Goal: Check status

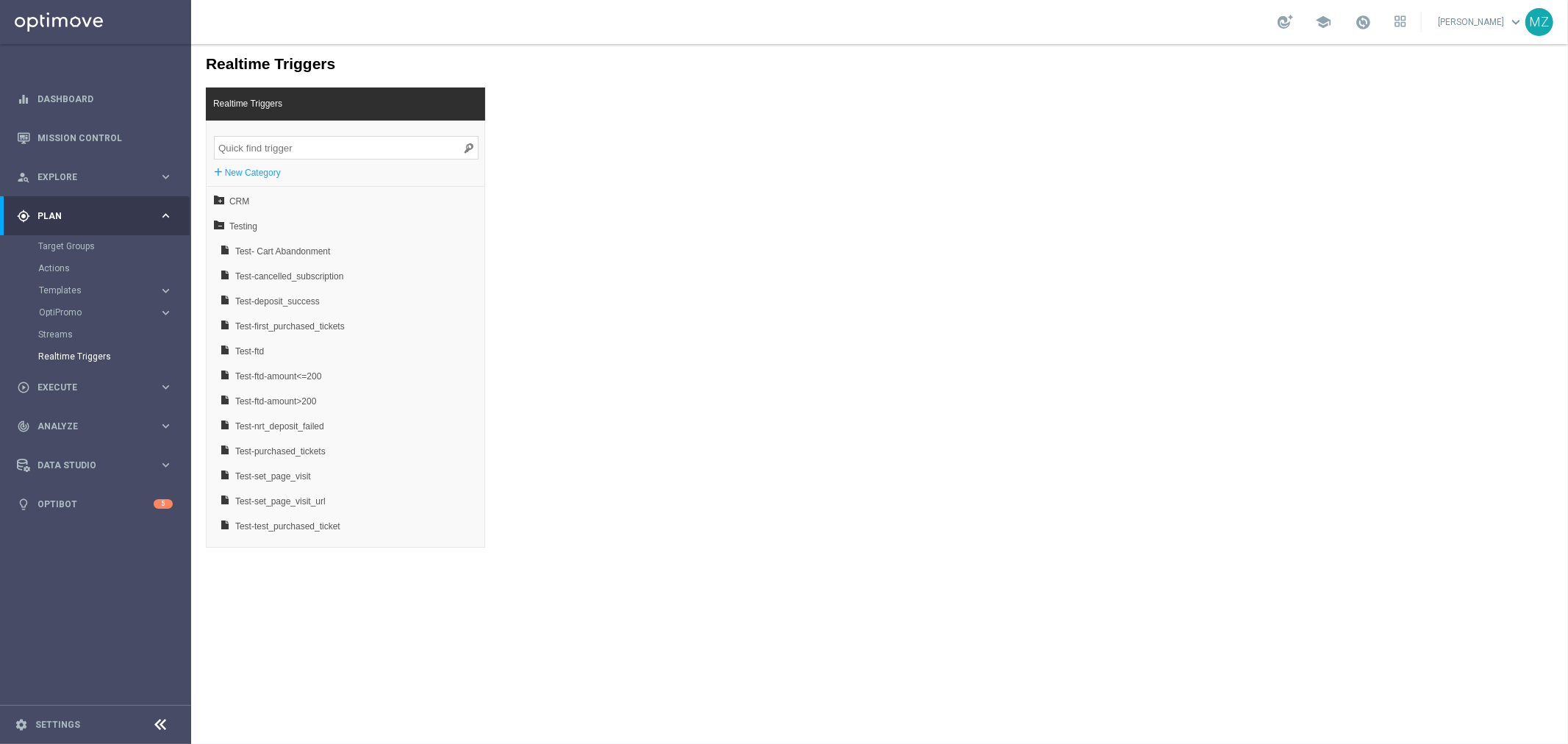
scroll to position [22, 0]
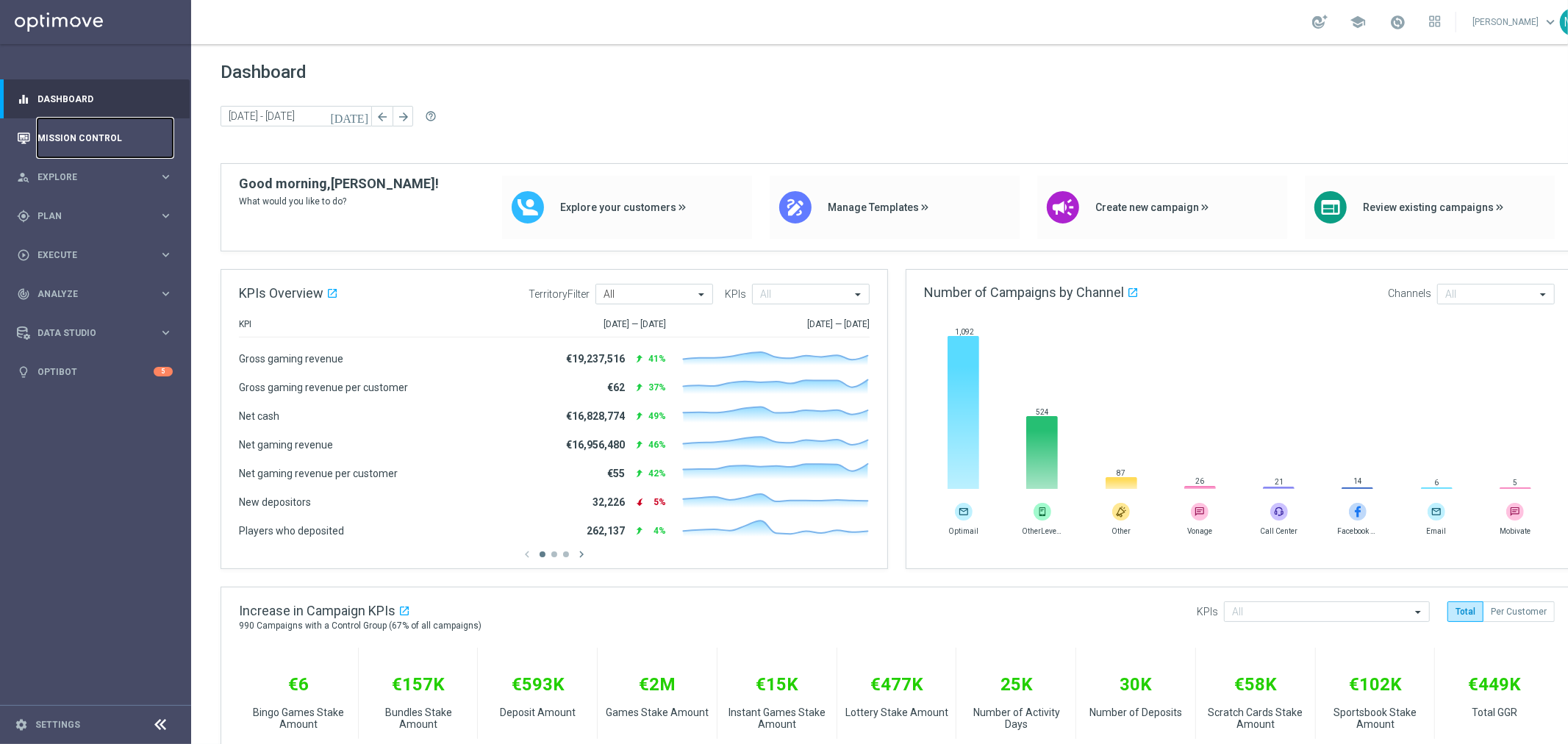
click at [103, 135] on link "Mission Control" at bounding box center [105, 138] width 135 height 39
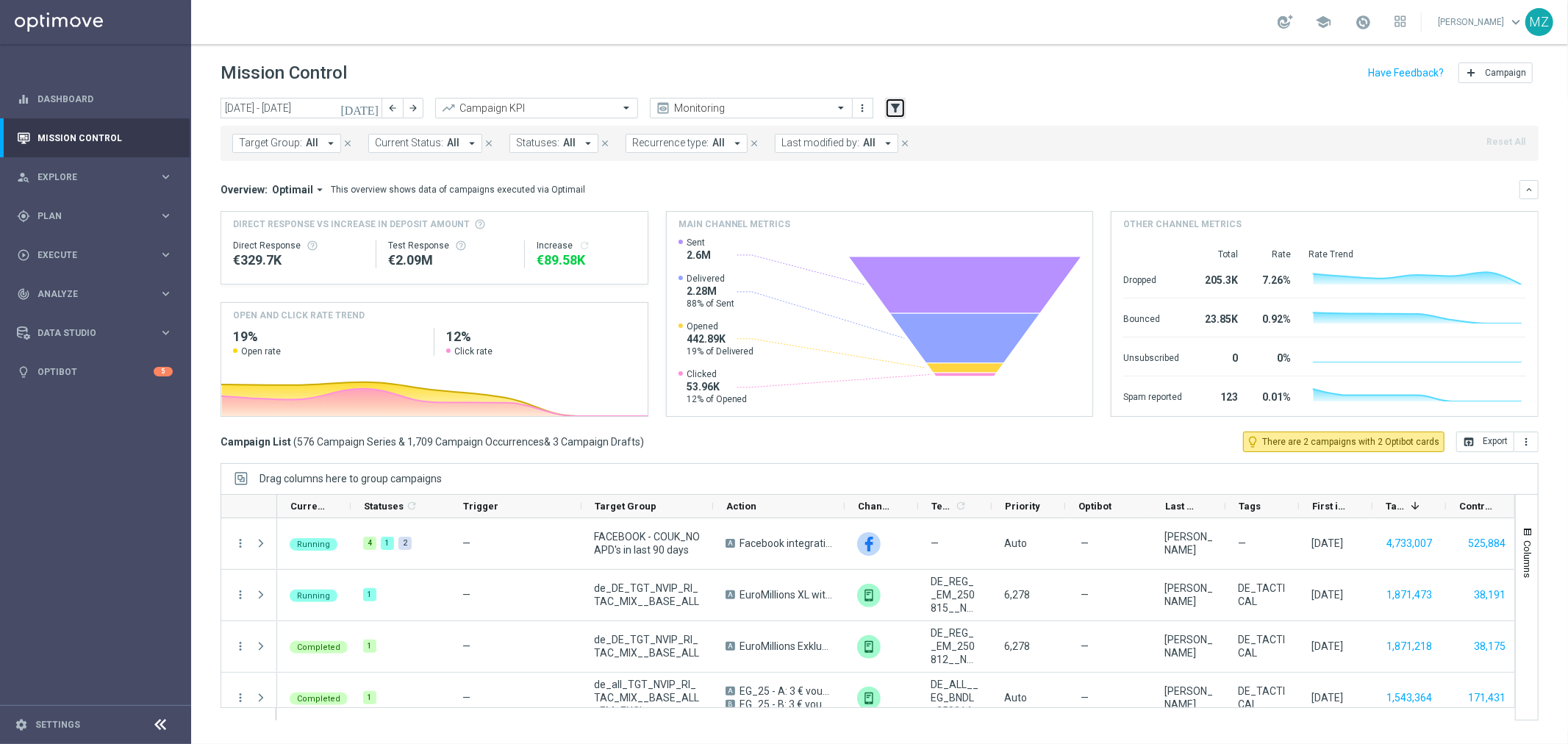
click at [900, 111] on icon "filter_alt" at bounding box center [895, 109] width 13 height 13
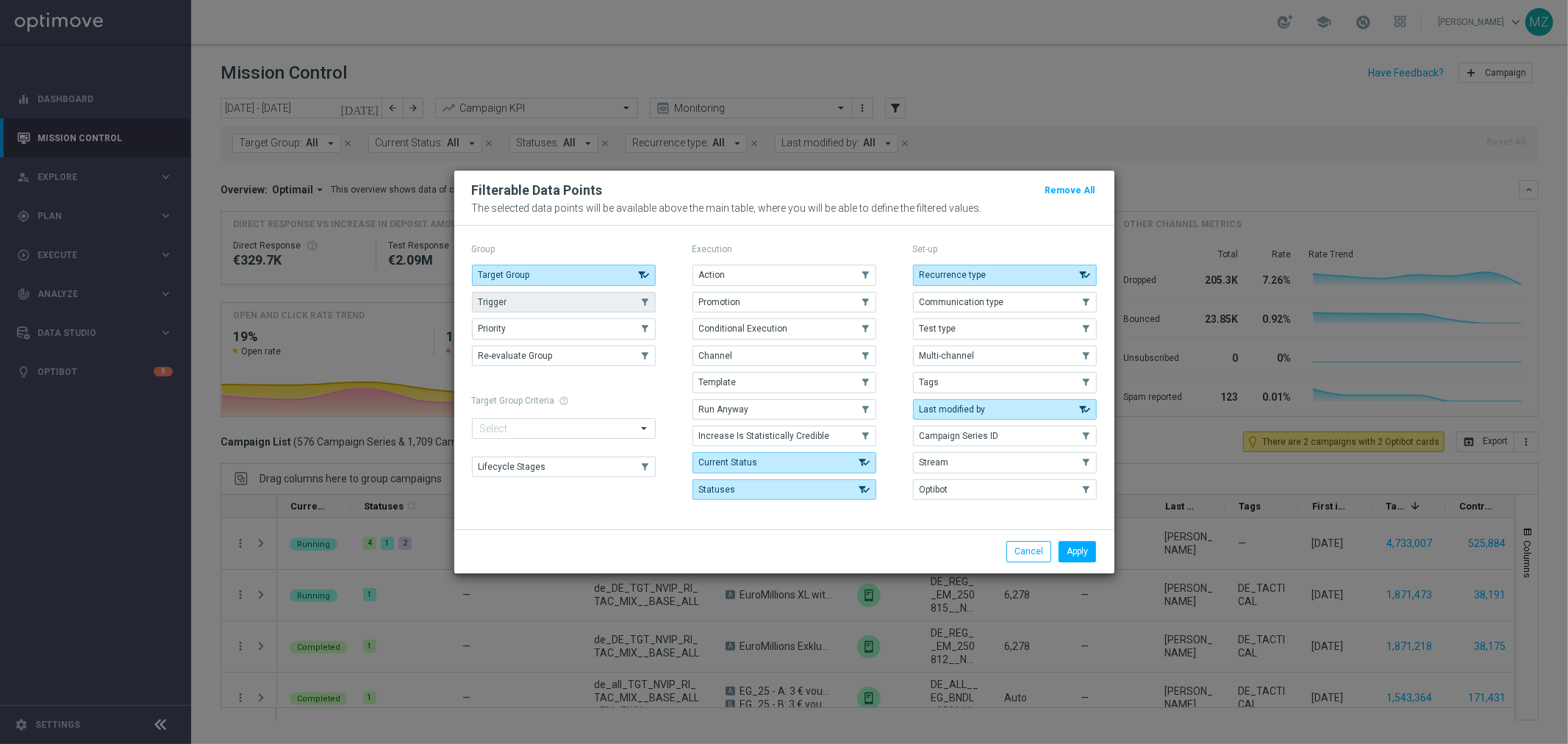
click at [496, 297] on span "Trigger" at bounding box center [493, 303] width 29 height 10
click at [1075, 553] on button "Apply" at bounding box center [1077, 551] width 37 height 21
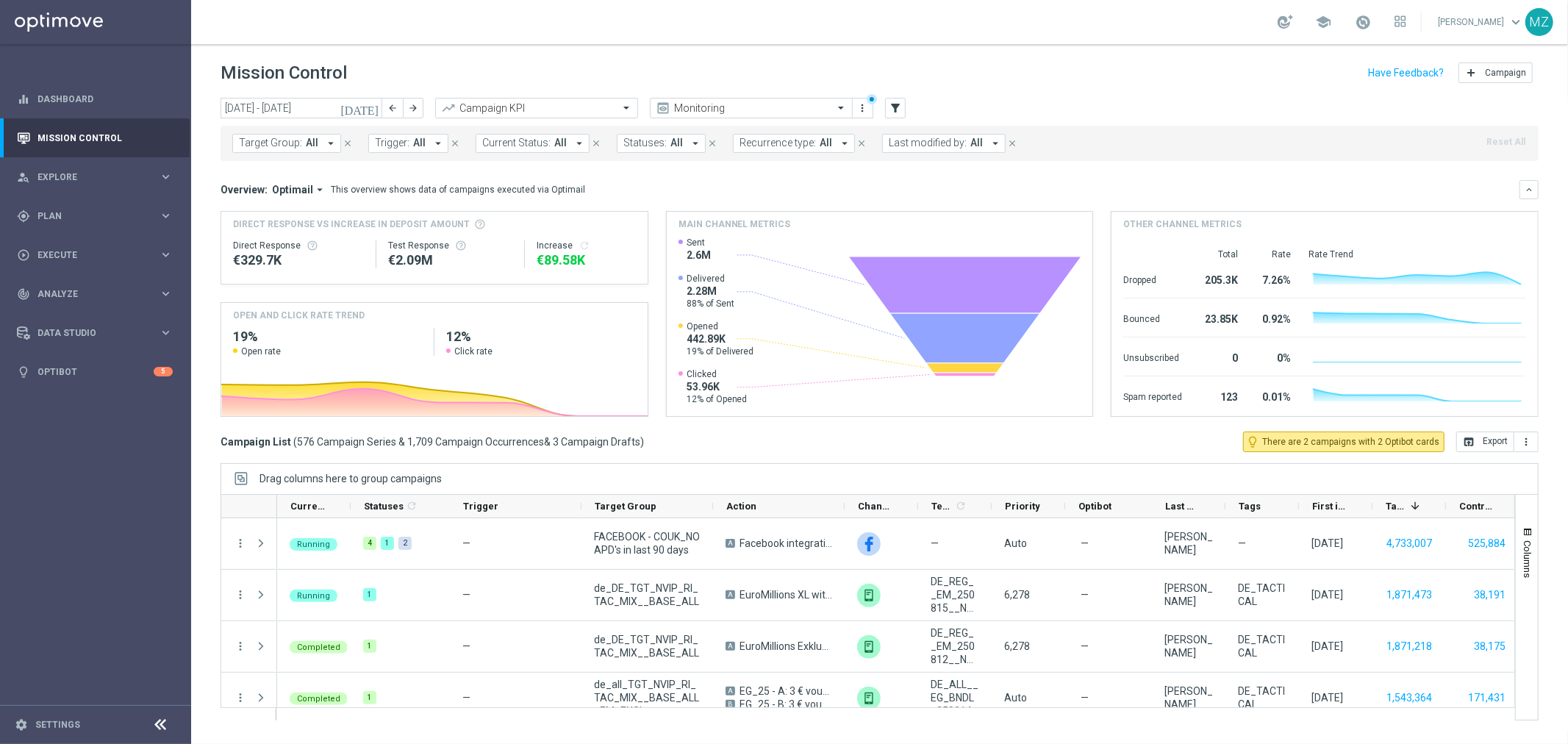
click at [401, 148] on span "Trigger:" at bounding box center [392, 143] width 34 height 13
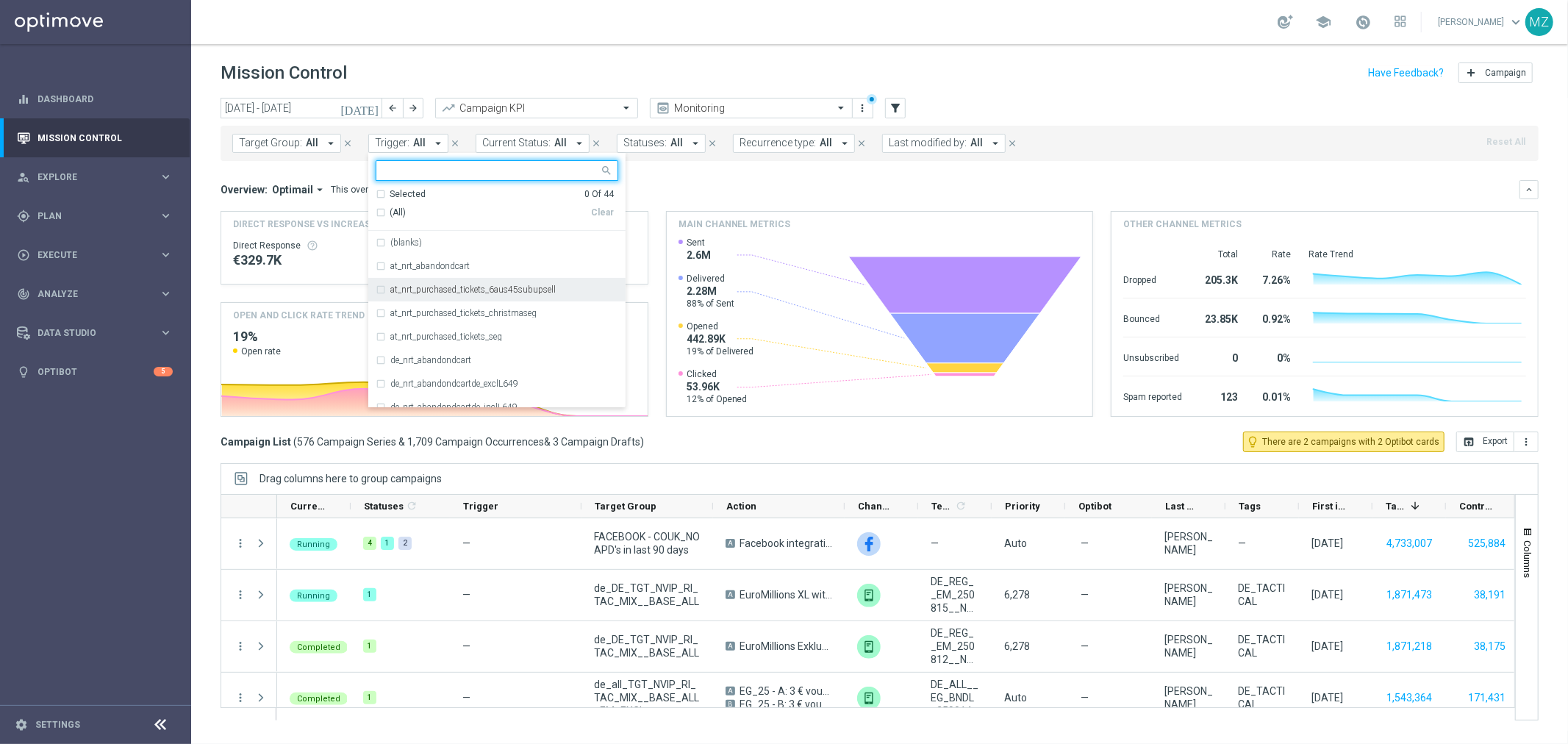
click at [472, 289] on label "at_nrt_purchased_tickets_6aus45subupsell" at bounding box center [473, 290] width 166 height 9
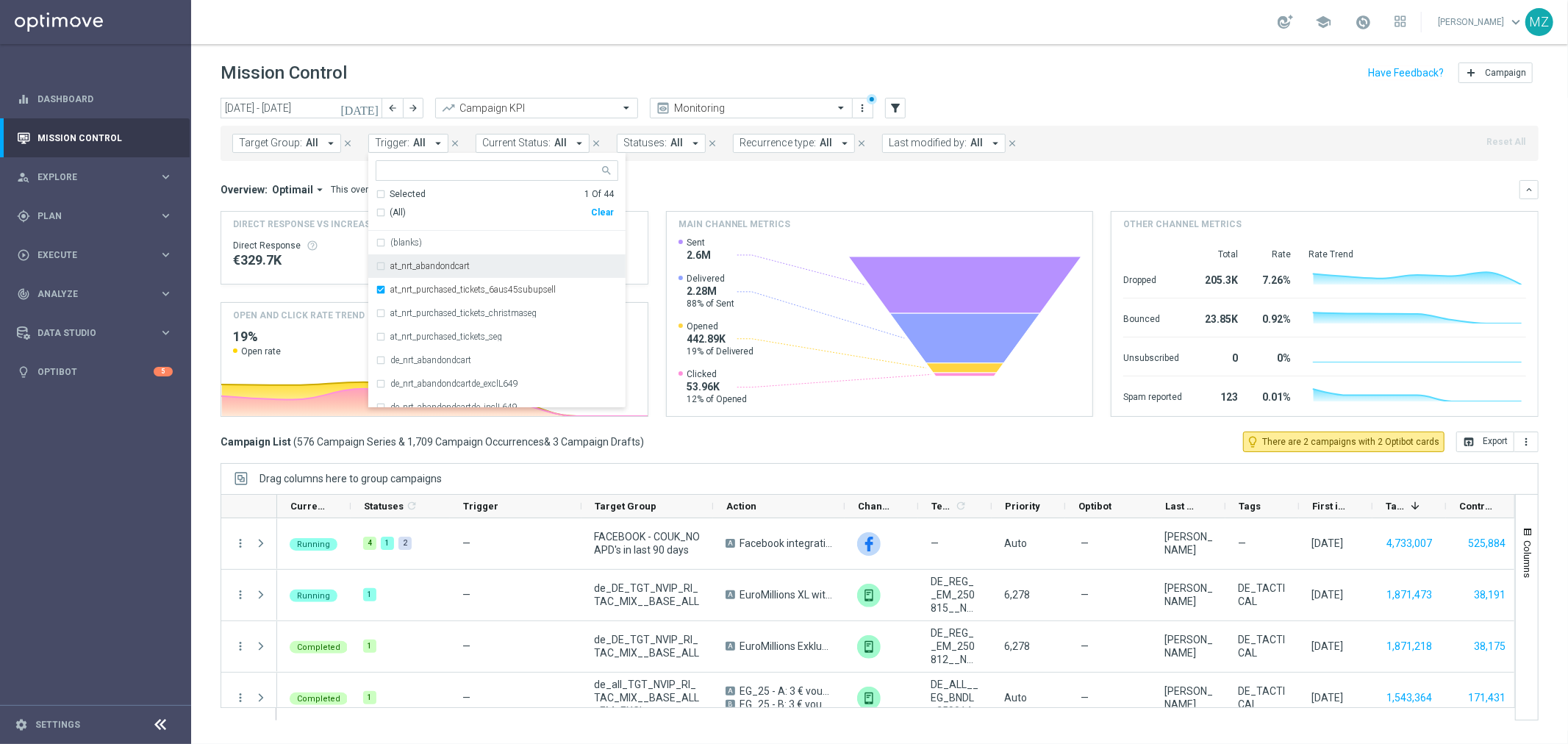
click at [373, 106] on icon "[DATE]" at bounding box center [360, 109] width 39 height 13
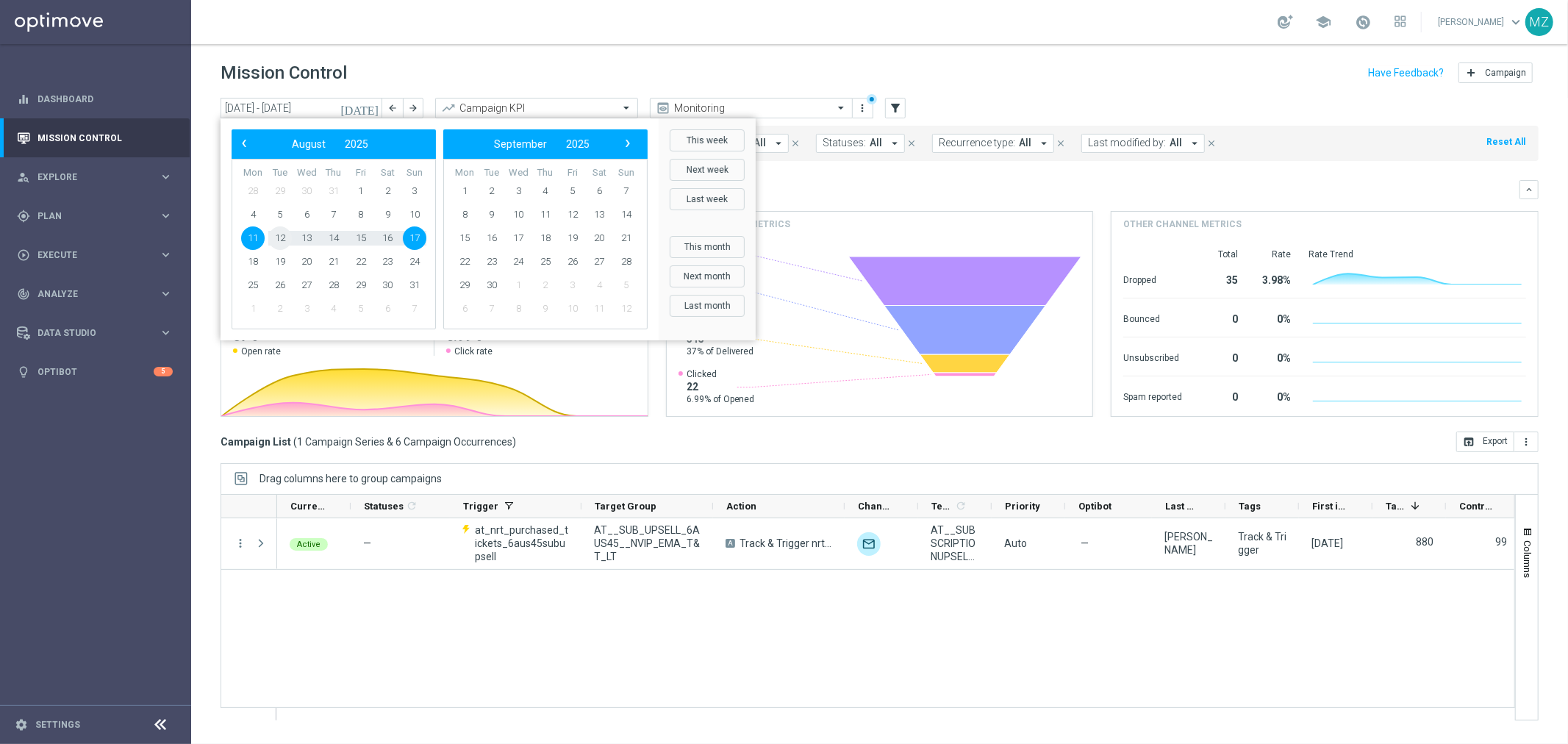
click at [284, 233] on span "12" at bounding box center [280, 239] width 24 height 24
click at [358, 239] on span "15" at bounding box center [361, 239] width 24 height 24
type input "[DATE] - [DATE]"
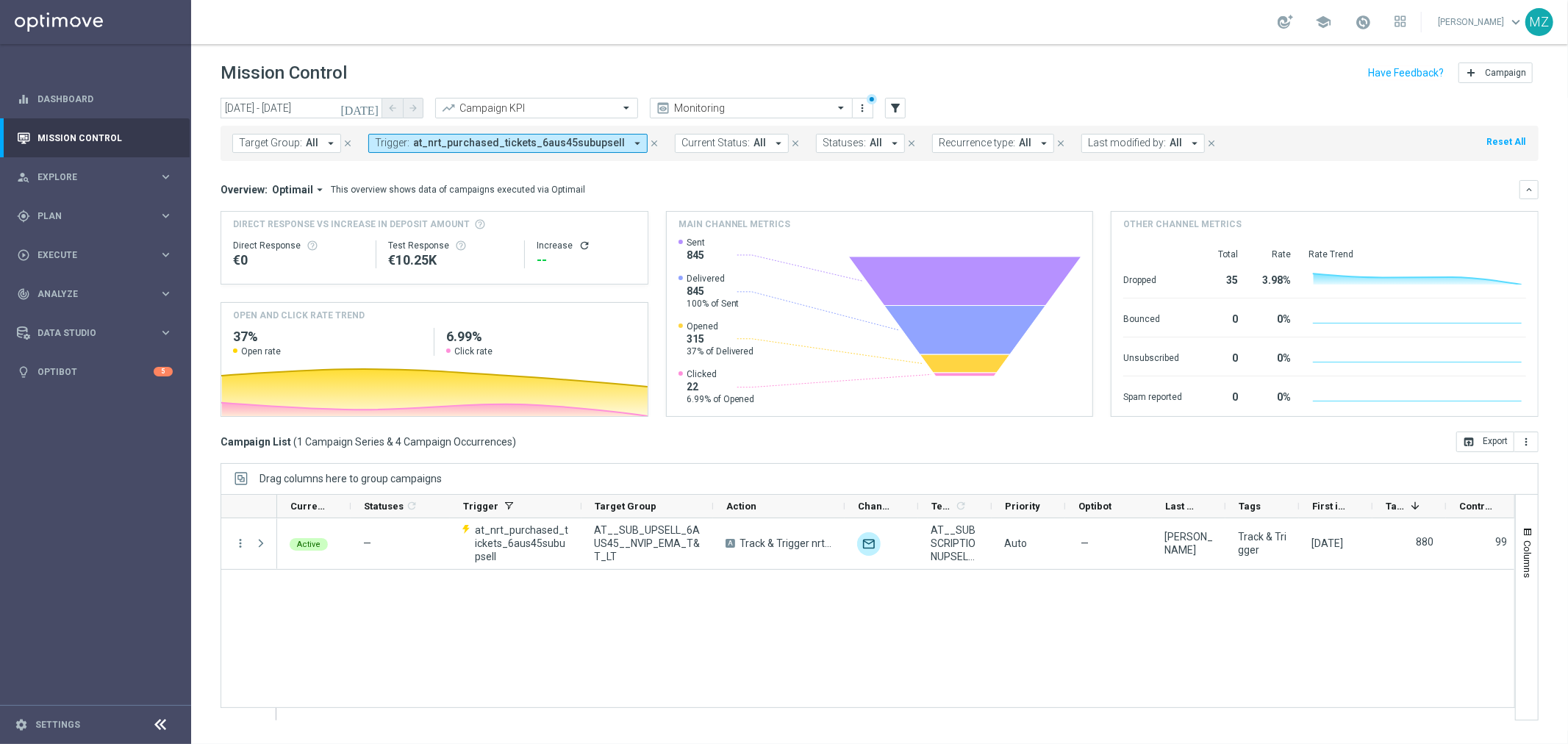
click at [580, 241] on icon "refresh" at bounding box center [585, 245] width 12 height 12
click at [579, 140] on span "at_nrt_purchased_tickets_6aus45subupsell" at bounding box center [519, 143] width 212 height 13
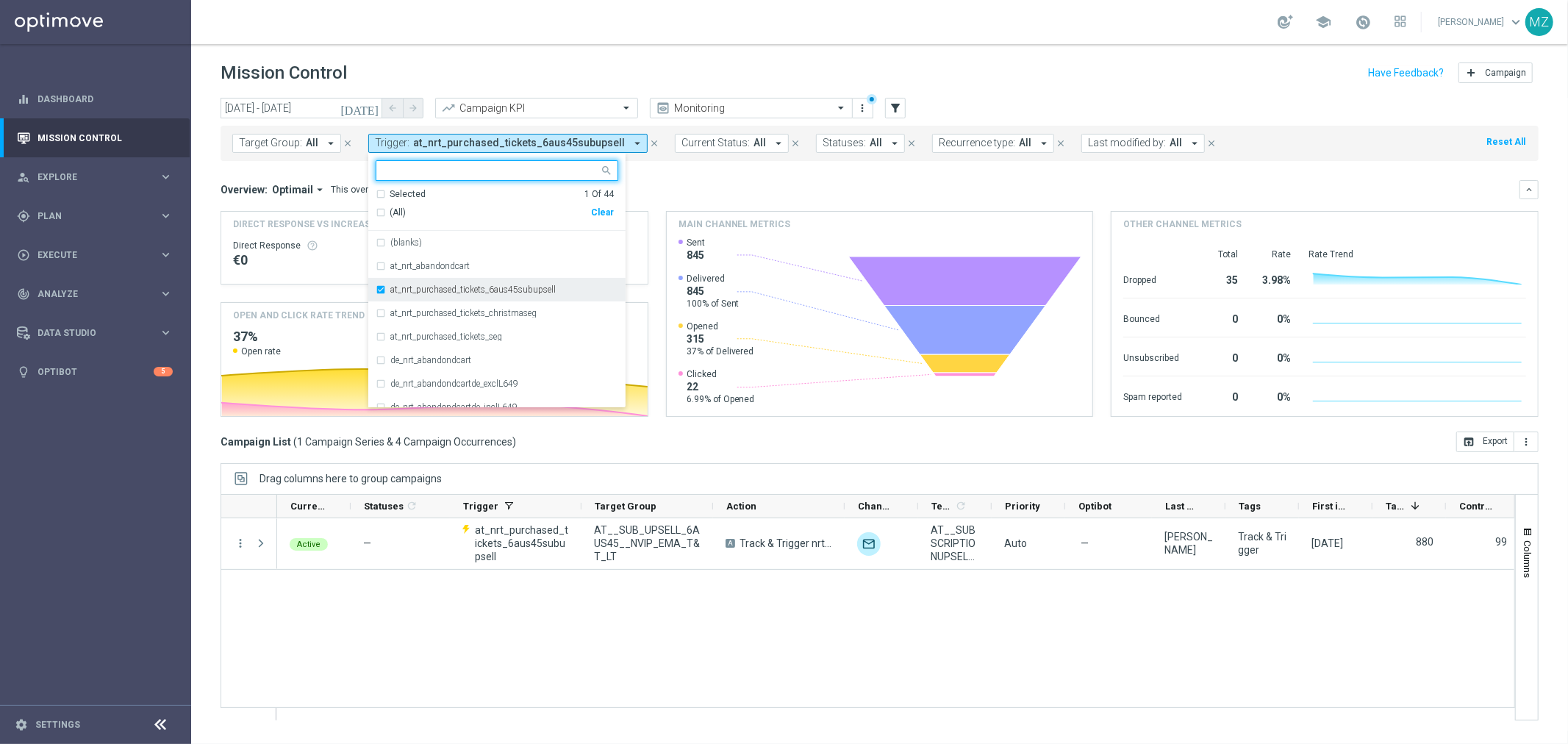
click at [486, 297] on div "at_nrt_purchased_tickets_6aus45subupsell" at bounding box center [496, 290] width 242 height 24
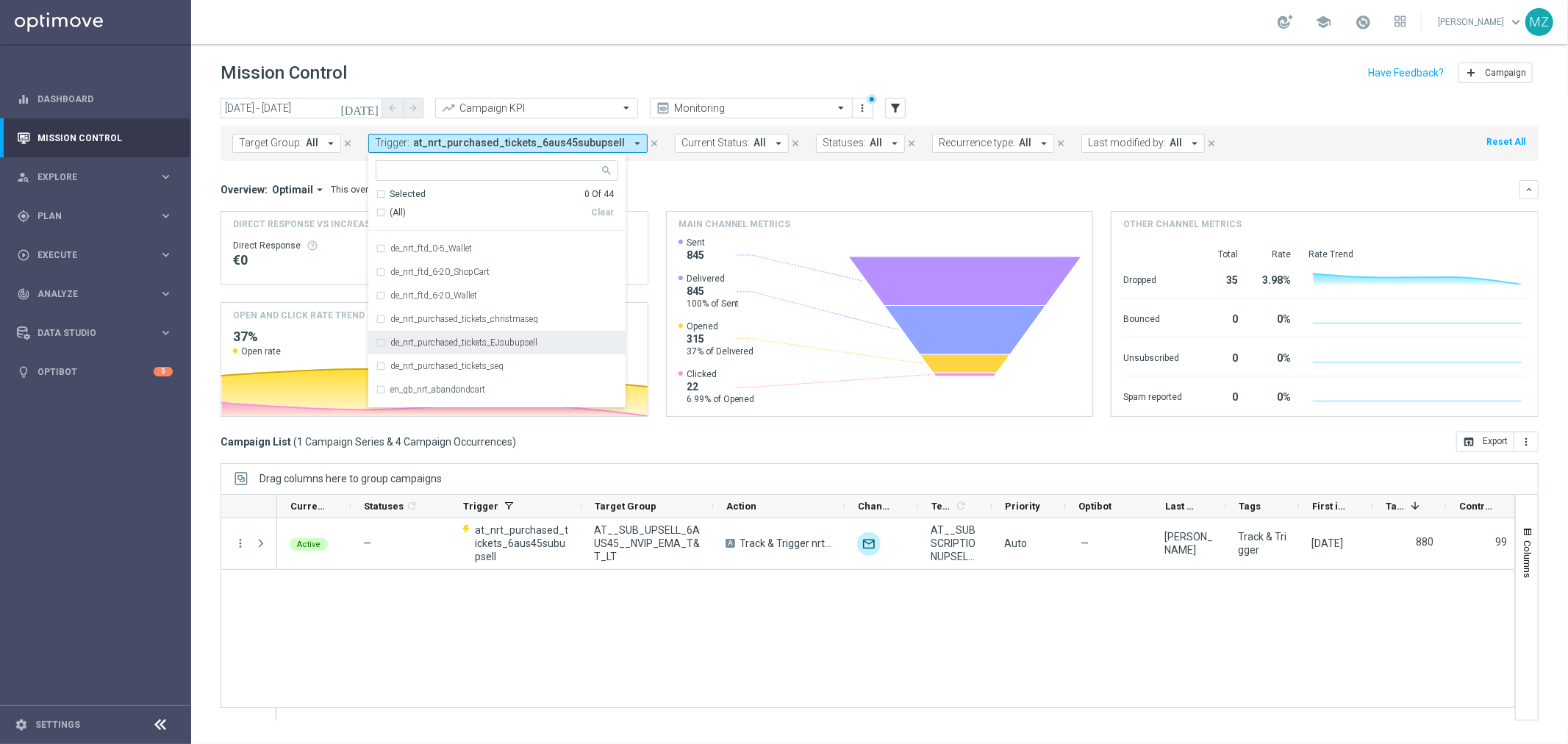
scroll to position [245, 0]
click at [486, 297] on div "de_nrt_purchased_tickets_EJsubupsell" at bounding box center [496, 304] width 242 height 24
click at [850, 36] on div "school [PERSON_NAME] keyboard_arrow_down MZ" at bounding box center [879, 22] width 1377 height 44
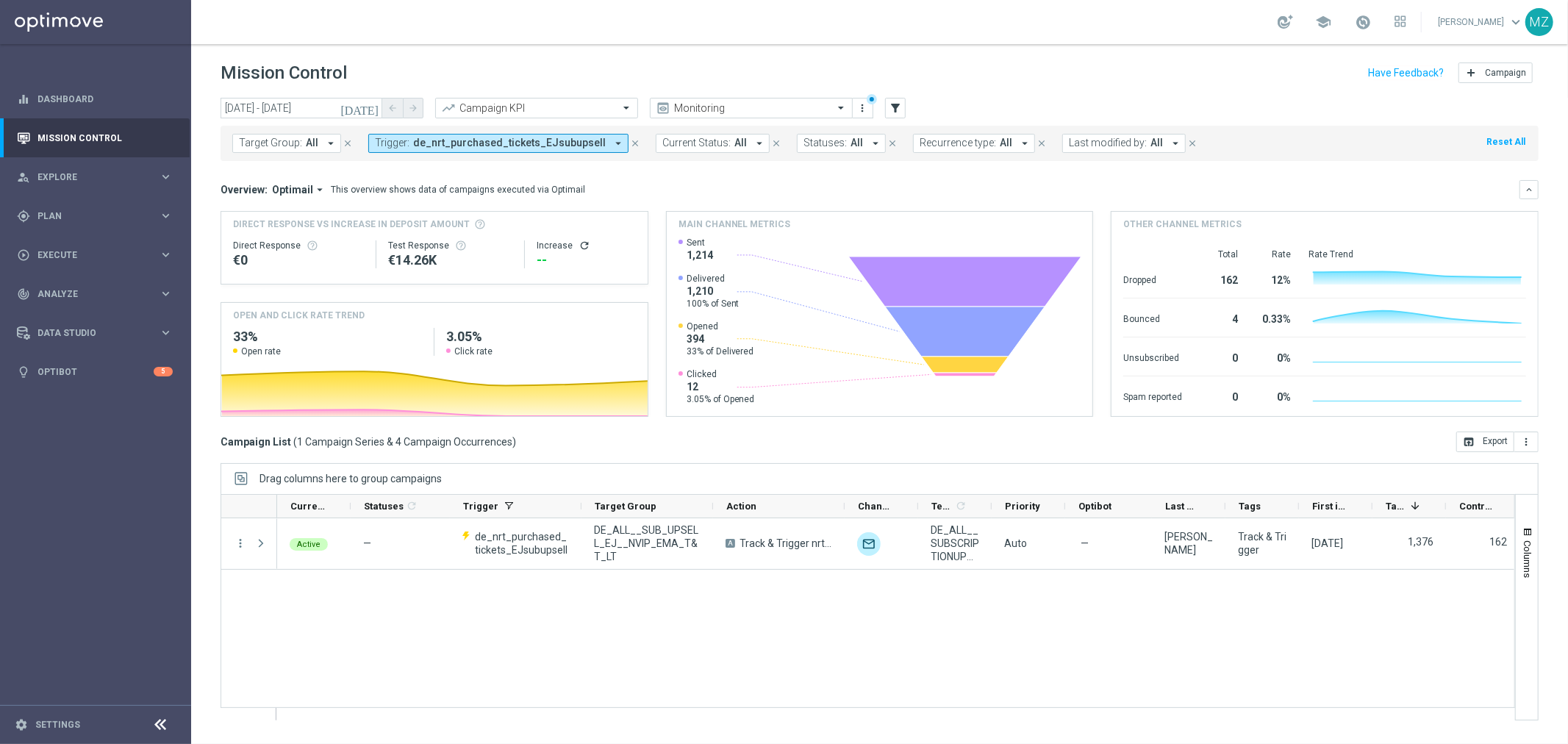
click at [583, 247] on icon "refresh" at bounding box center [585, 245] width 12 height 12
